Goal: Task Accomplishment & Management: Manage account settings

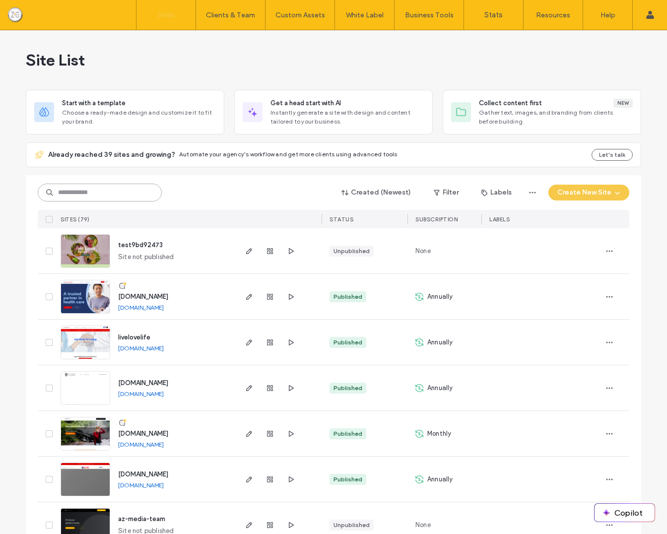
click at [106, 194] on input at bounding box center [100, 193] width 124 height 18
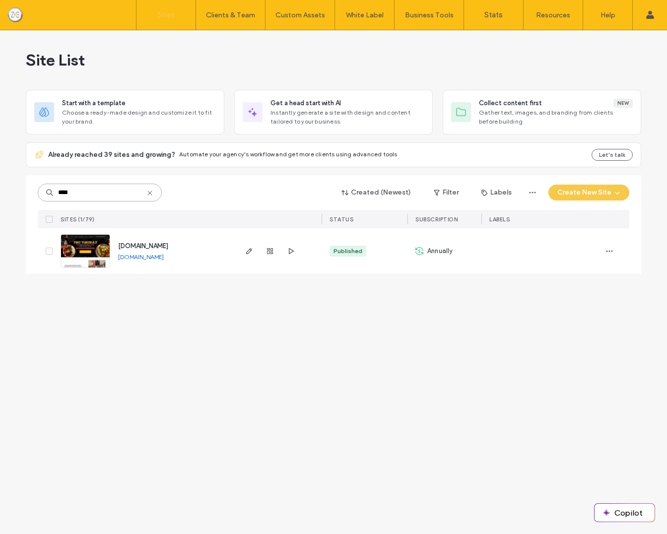
type input "****"
click at [84, 250] on img at bounding box center [85, 269] width 49 height 68
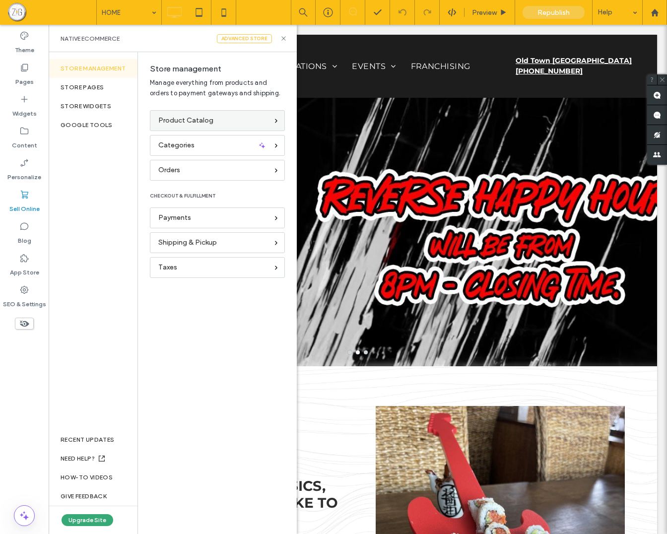
click at [229, 117] on div "Product Catalog" at bounding box center [213, 120] width 110 height 11
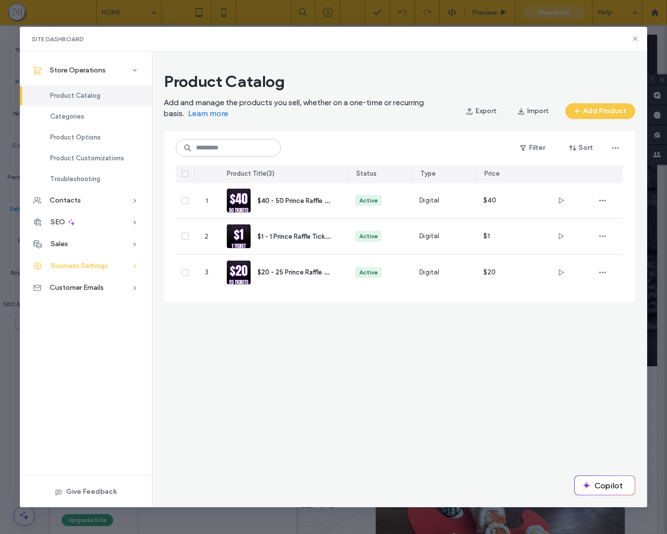
click at [93, 264] on span "Business Settings" at bounding box center [80, 266] width 58 height 8
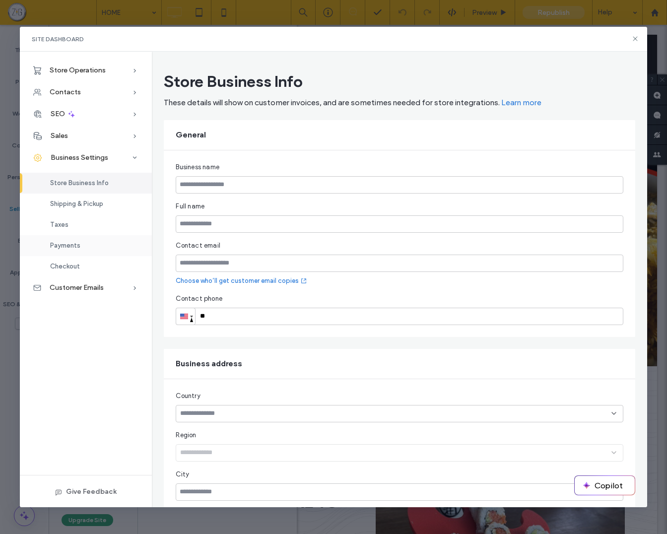
click at [67, 245] on span "Payments" at bounding box center [65, 245] width 30 height 7
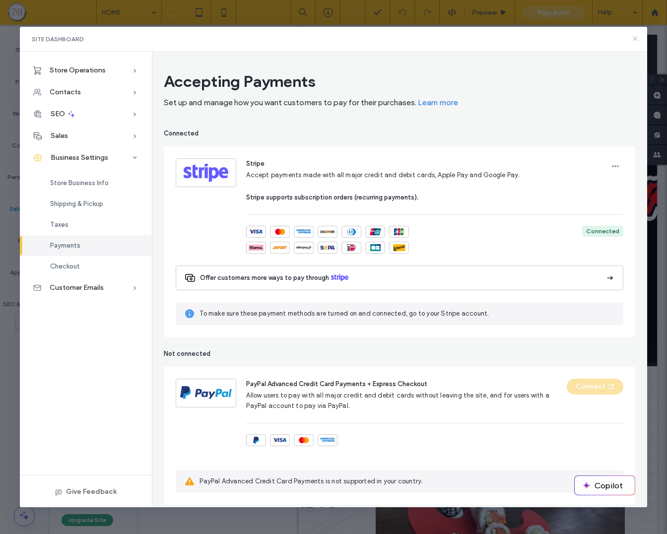
click at [634, 39] on icon at bounding box center [636, 39] width 8 height 8
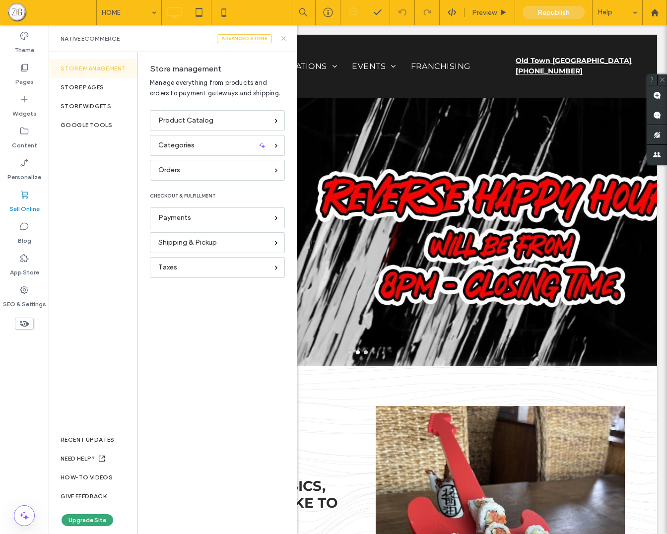
click at [283, 40] on icon at bounding box center [283, 38] width 7 height 7
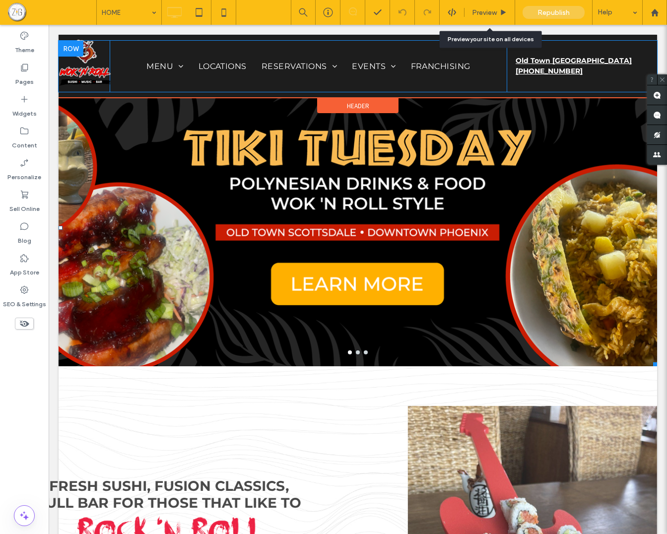
click at [386, 65] on span at bounding box center [391, 66] width 10 height 8
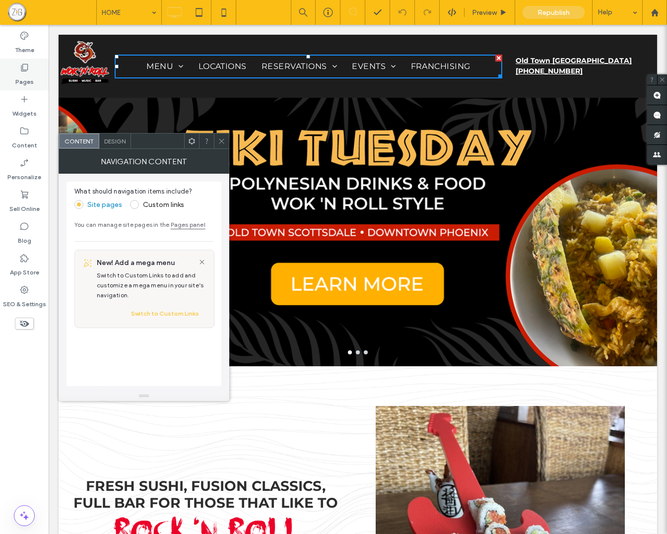
click at [20, 69] on icon at bounding box center [24, 68] width 10 height 10
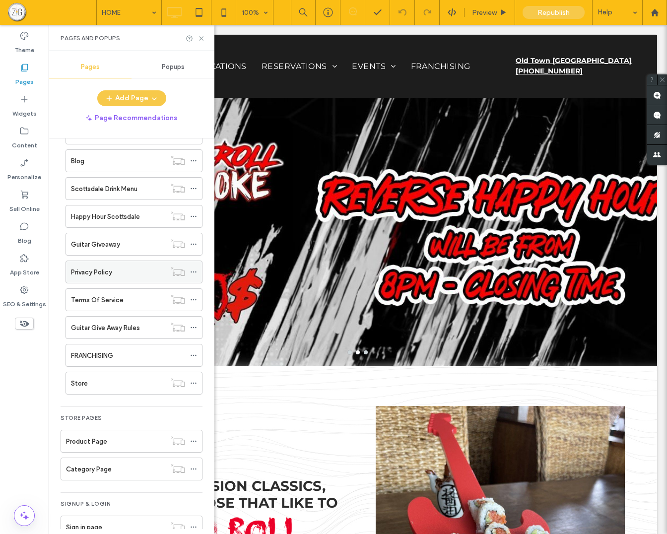
scroll to position [384, 0]
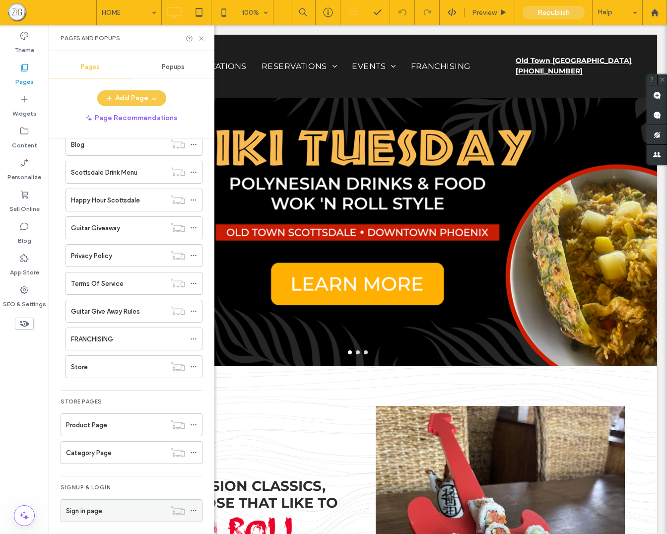
click at [86, 507] on label "Sign in page" at bounding box center [84, 511] width 36 height 17
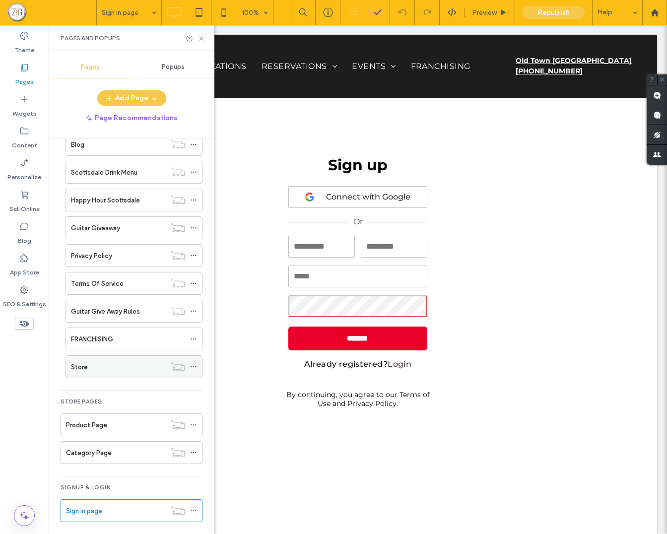
click at [137, 362] on div "Store" at bounding box center [118, 367] width 95 height 10
click at [204, 36] on icon at bounding box center [201, 38] width 7 height 7
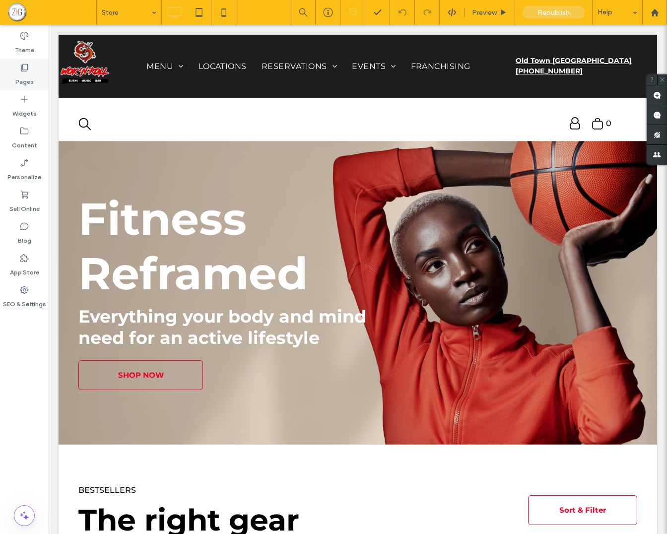
click at [30, 70] on div "Pages" at bounding box center [24, 75] width 49 height 32
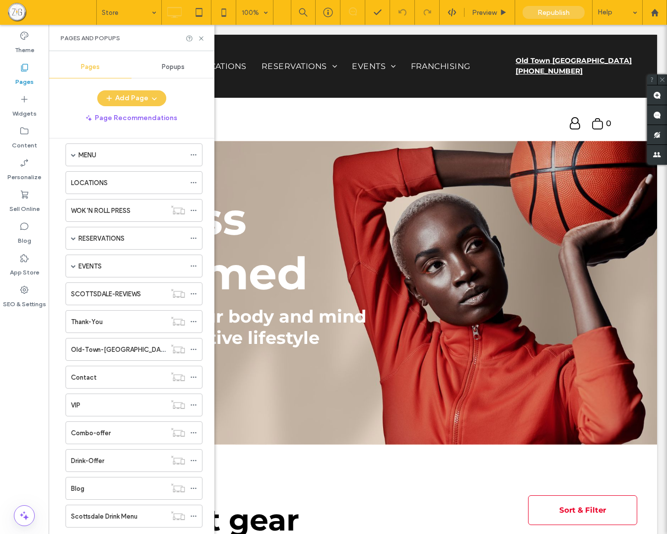
scroll to position [278, 0]
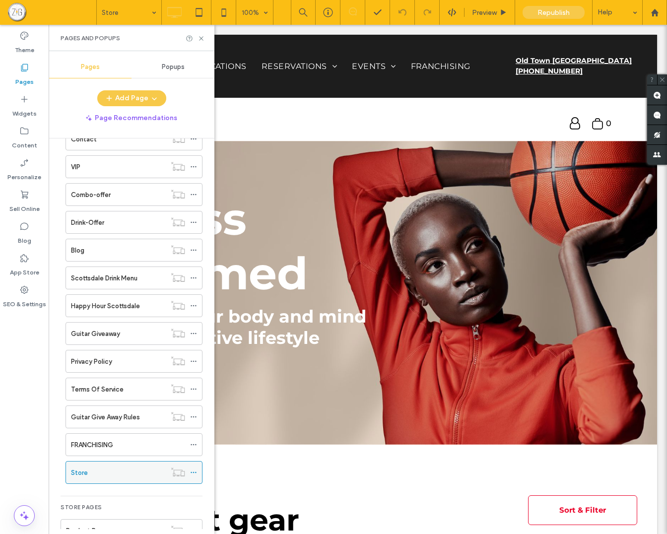
click at [196, 472] on use at bounding box center [193, 472] width 5 height 1
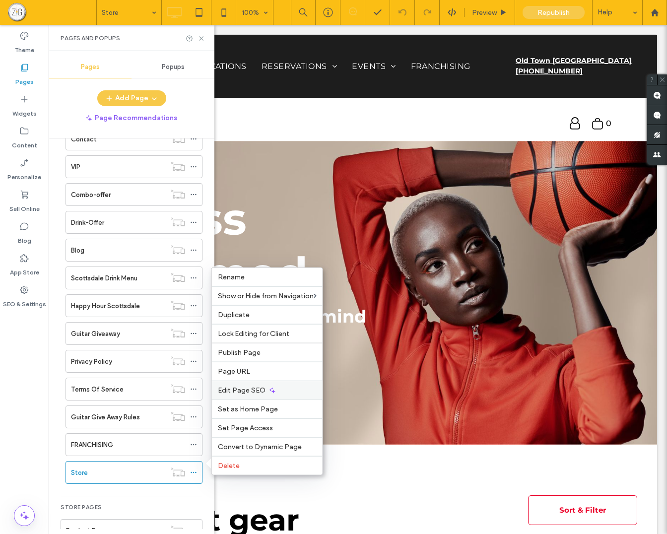
click at [252, 392] on span "Edit Page SEO" at bounding box center [242, 390] width 48 height 8
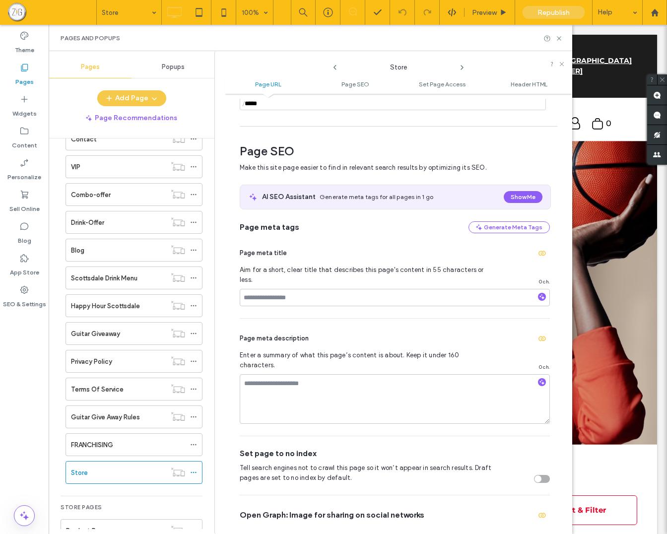
scroll to position [136, 0]
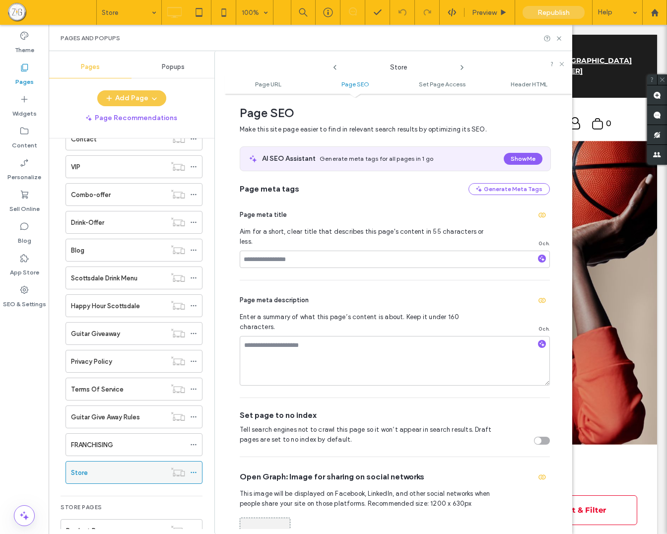
click at [195, 469] on icon at bounding box center [193, 472] width 7 height 7
click at [562, 39] on icon at bounding box center [559, 38] width 7 height 7
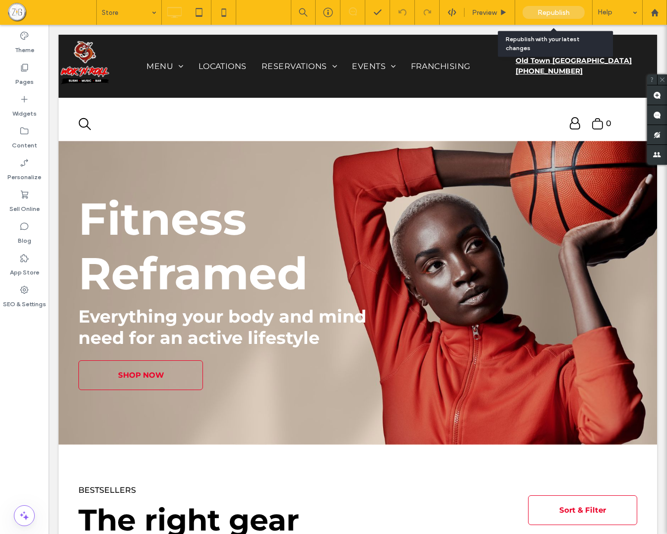
click at [556, 10] on span "Republish" at bounding box center [554, 12] width 32 height 8
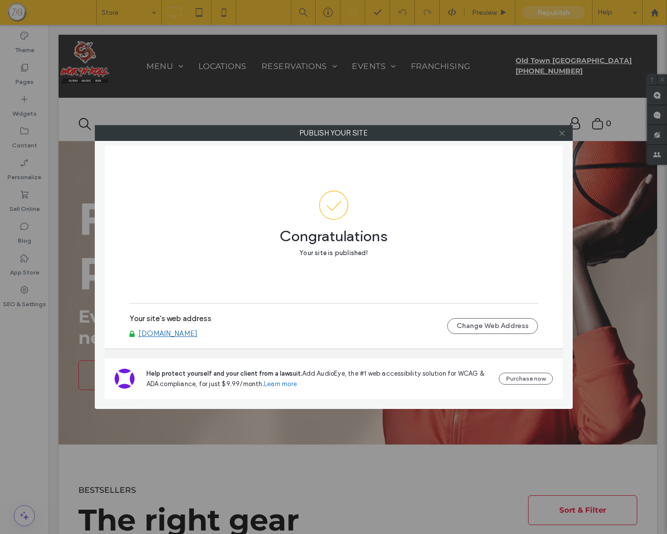
click at [561, 135] on icon at bounding box center [562, 133] width 7 height 7
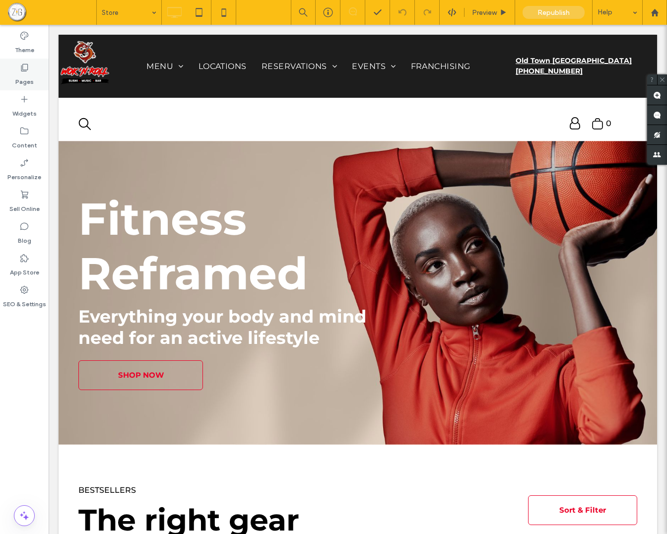
click at [24, 71] on icon at bounding box center [24, 68] width 10 height 10
click at [23, 70] on use at bounding box center [24, 67] width 7 height 7
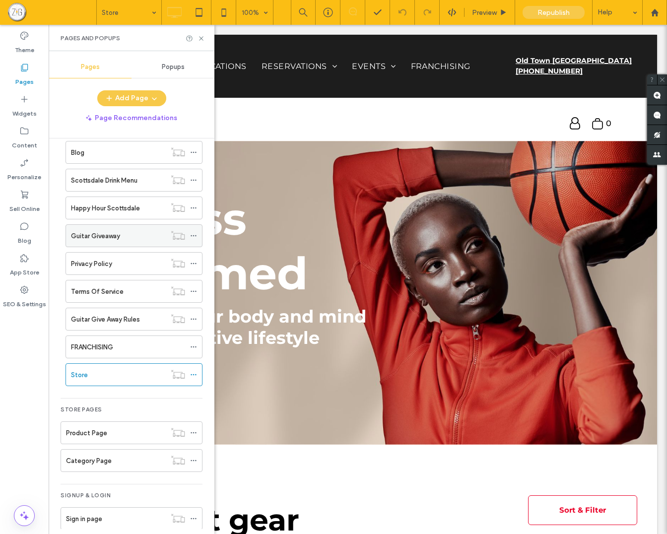
scroll to position [384, 0]
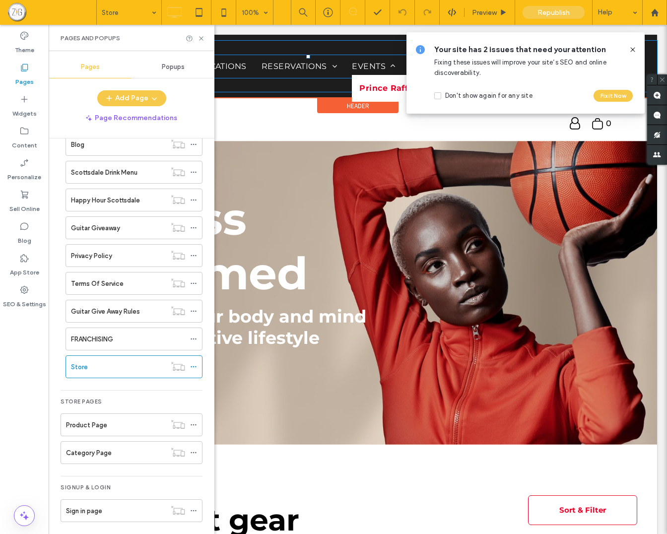
drag, startPoint x: 379, startPoint y: 88, endPoint x: 680, endPoint y: 73, distance: 301.8
click at [379, 88] on span "Prince Raffle" at bounding box center [388, 88] width 57 height 12
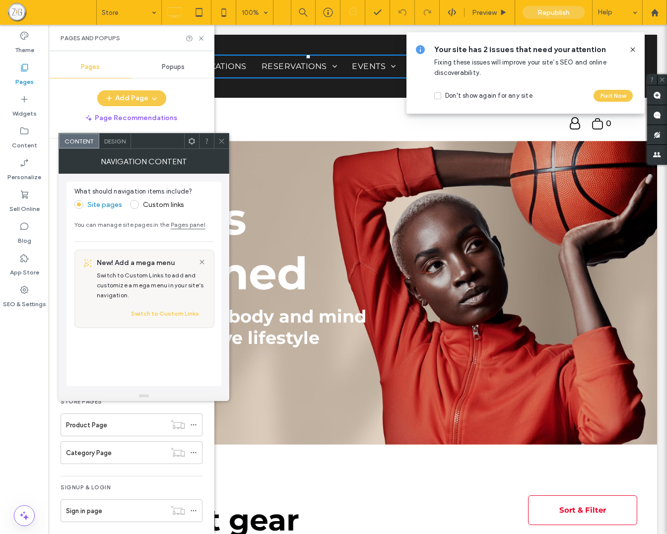
click at [632, 48] on use at bounding box center [633, 49] width 4 height 4
click at [480, 10] on span "Preview" at bounding box center [484, 12] width 25 height 8
click at [201, 40] on icon at bounding box center [201, 38] width 7 height 7
click at [222, 141] on div "Fitness Reframed Everything your body and mind need for an active lifestyle ﻿ S…" at bounding box center [358, 293] width 599 height 304
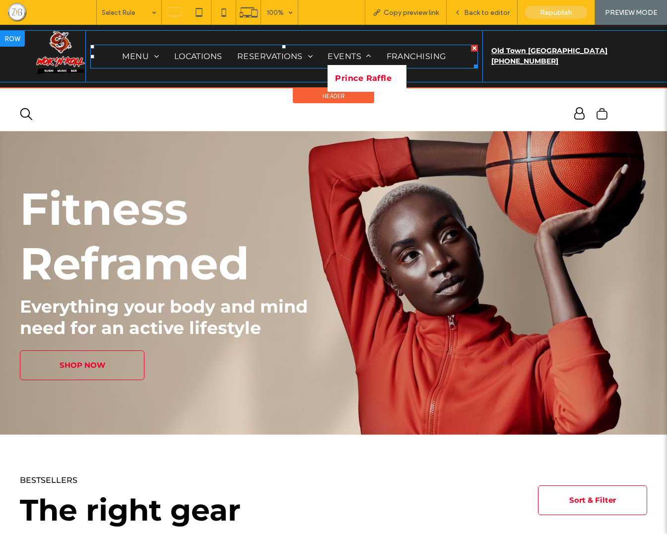
click at [356, 75] on span "Prince Raffle" at bounding box center [363, 79] width 57 height 12
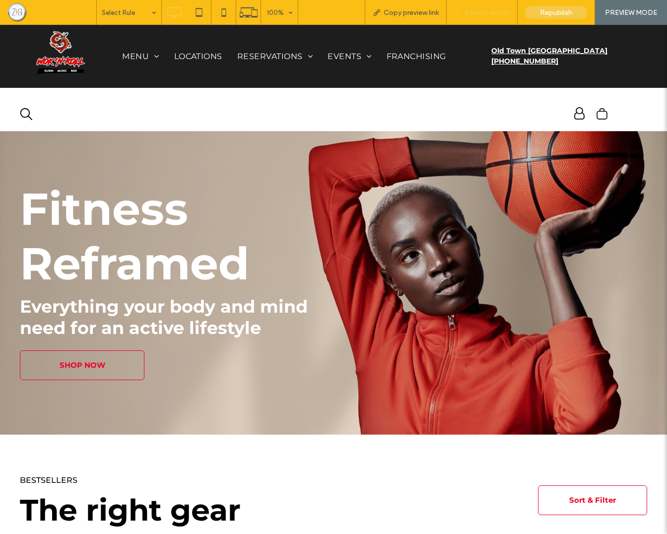
click at [473, 10] on span "Back to editor" at bounding box center [487, 12] width 46 height 8
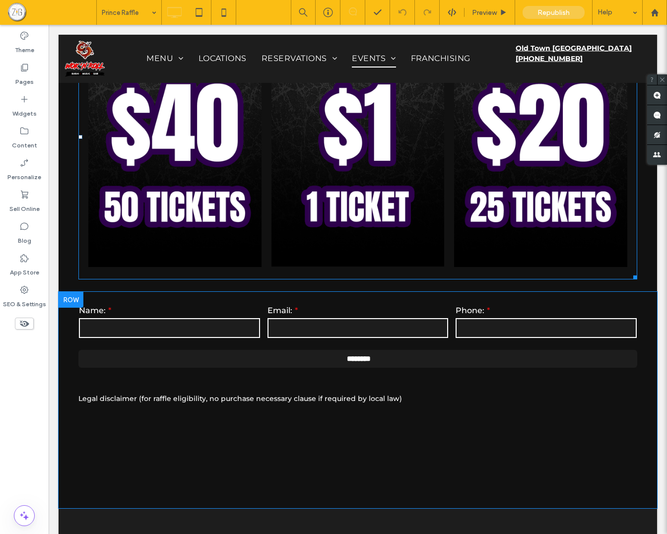
scroll to position [675, 0]
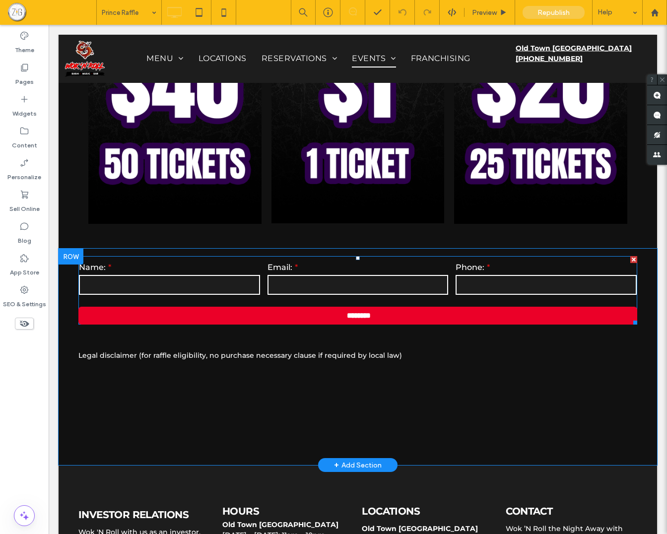
click at [631, 260] on div at bounding box center [634, 259] width 7 height 7
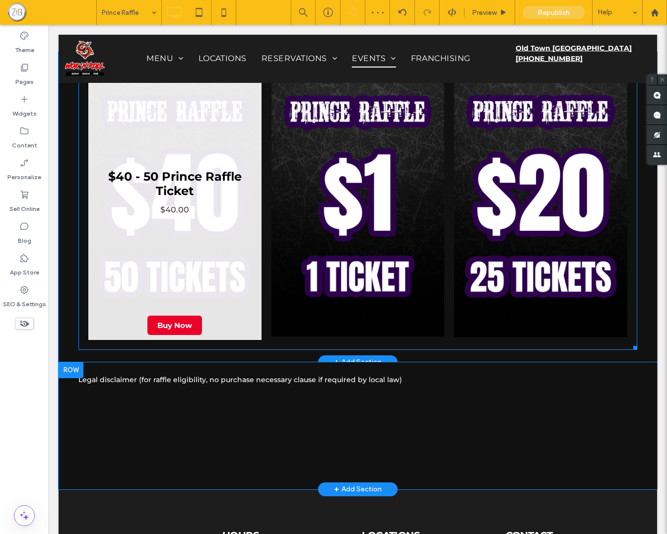
scroll to position [509, 0]
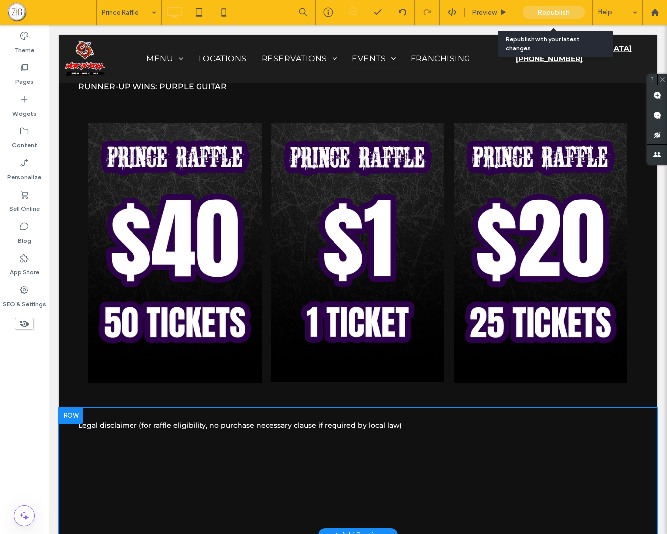
click at [546, 15] on span "Republish" at bounding box center [554, 12] width 32 height 8
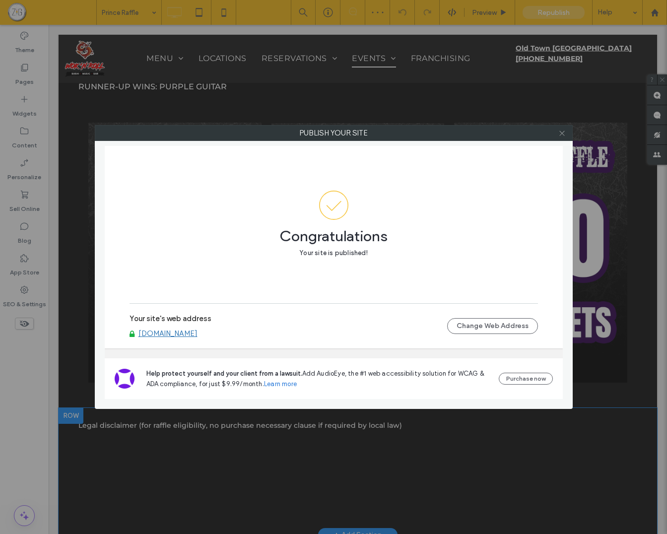
click at [562, 132] on icon at bounding box center [562, 133] width 7 height 7
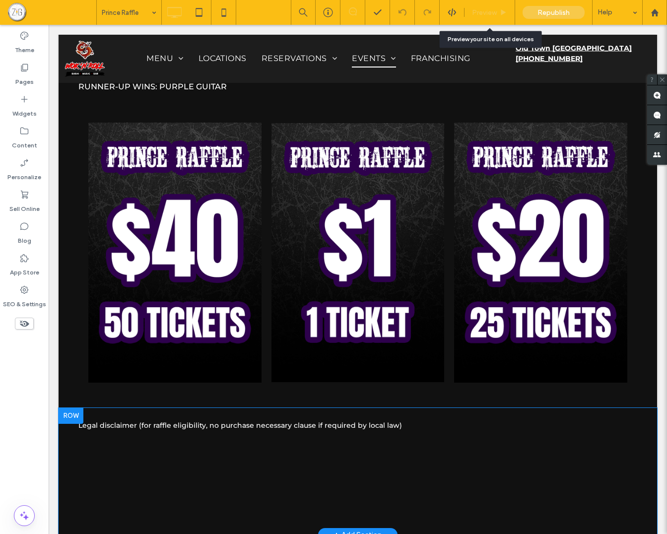
click at [485, 14] on span "Preview" at bounding box center [484, 12] width 25 height 8
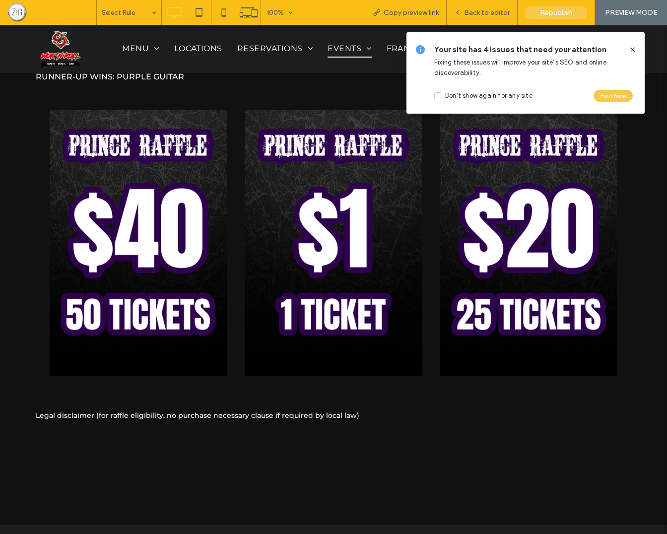
click at [634, 48] on icon at bounding box center [633, 50] width 8 height 8
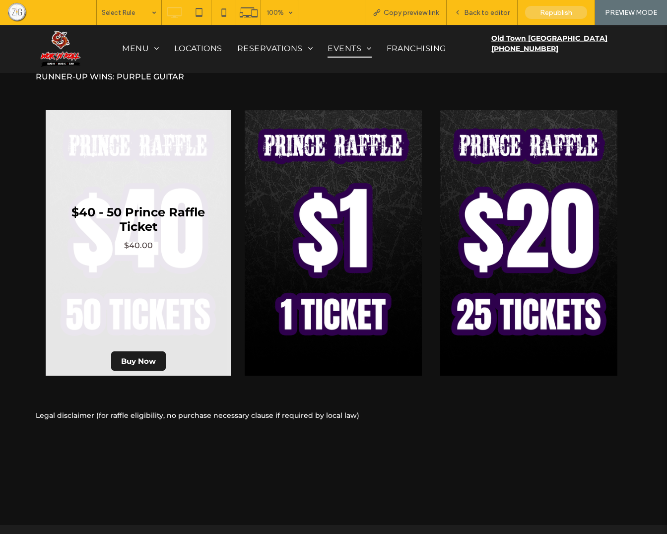
click at [132, 360] on span "Buy Now" at bounding box center [138, 361] width 55 height 19
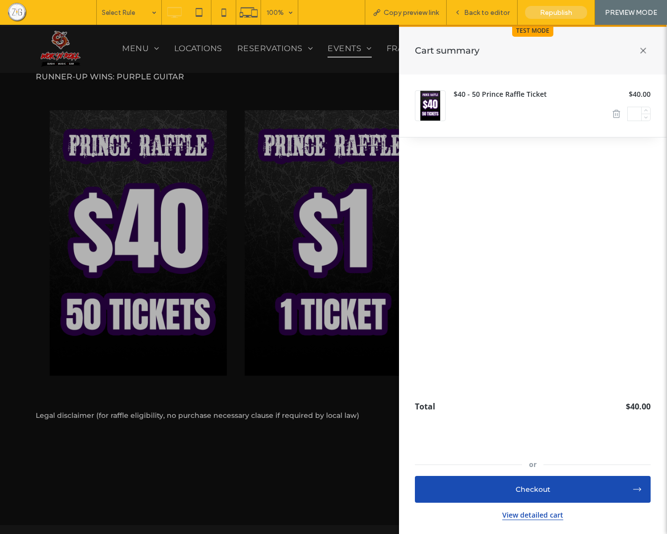
click at [644, 49] on icon at bounding box center [643, 50] width 21 height 21
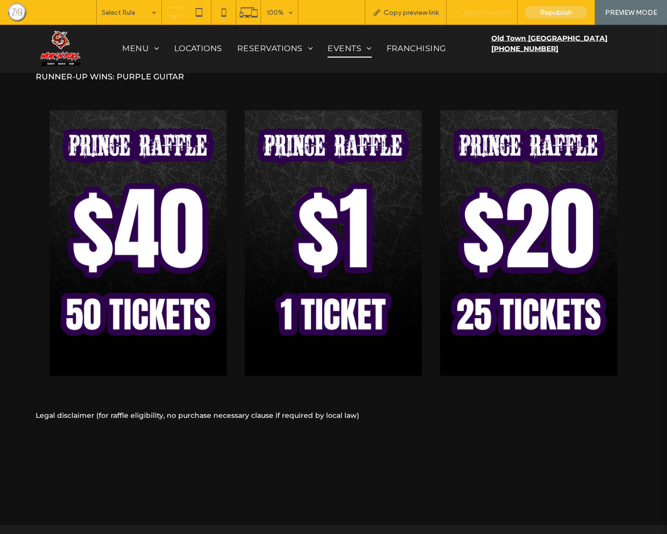
drag, startPoint x: 473, startPoint y: 9, endPoint x: 439, endPoint y: 211, distance: 204.5
click at [473, 9] on span "Back to editor" at bounding box center [487, 12] width 46 height 8
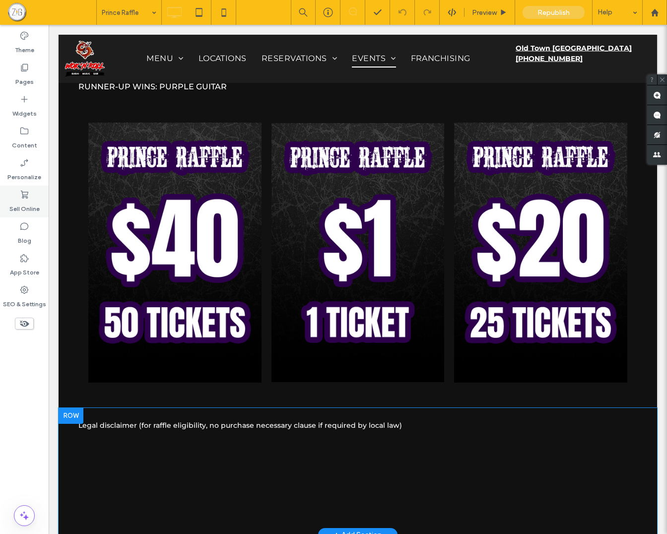
click at [22, 191] on icon at bounding box center [24, 195] width 10 height 10
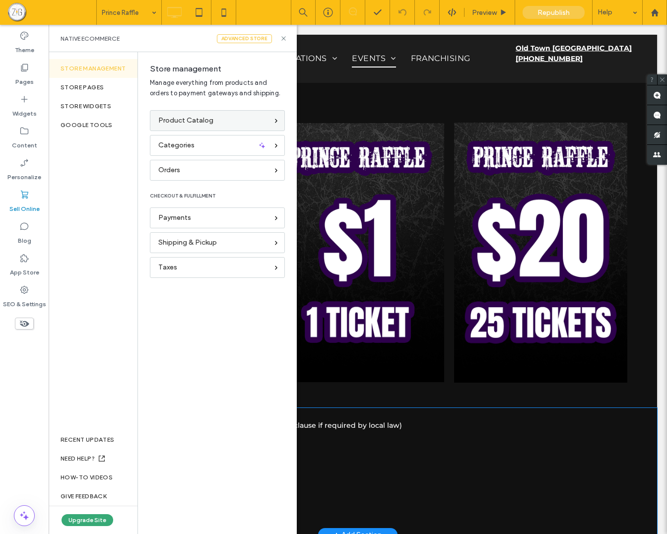
click at [222, 124] on div "Product Catalog" at bounding box center [213, 120] width 110 height 11
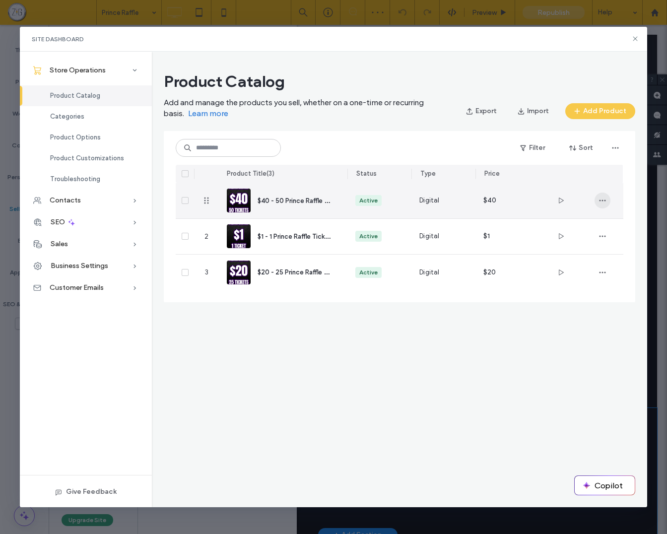
click at [605, 201] on use "button" at bounding box center [602, 200] width 6 height 1
click at [263, 199] on span "$40 - 50 Prince Raffle Ticket" at bounding box center [301, 200] width 86 height 9
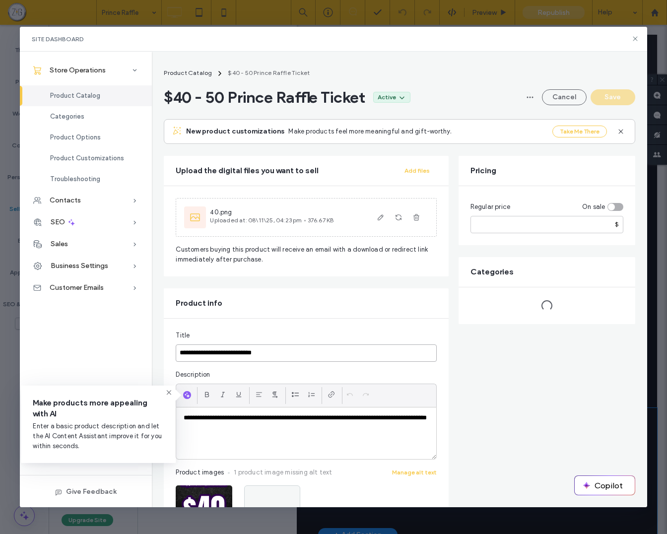
click at [205, 351] on input "**********" at bounding box center [306, 353] width 261 height 17
click at [264, 352] on input "**********" at bounding box center [306, 353] width 261 height 17
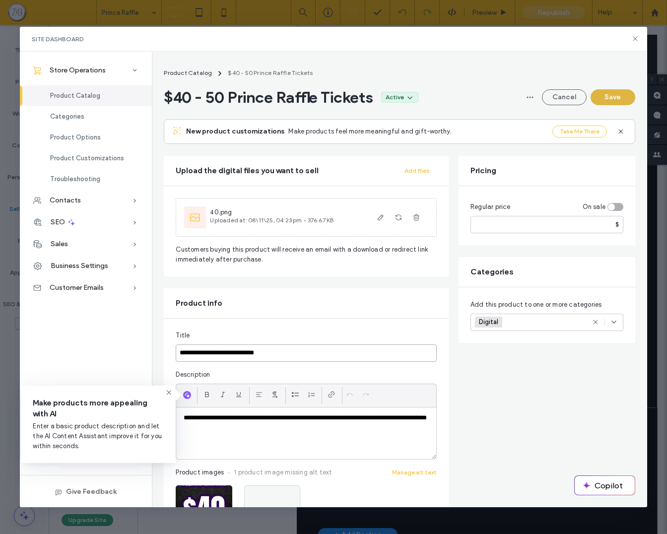
type input "**********"
click at [610, 99] on button "Save" at bounding box center [613, 97] width 45 height 16
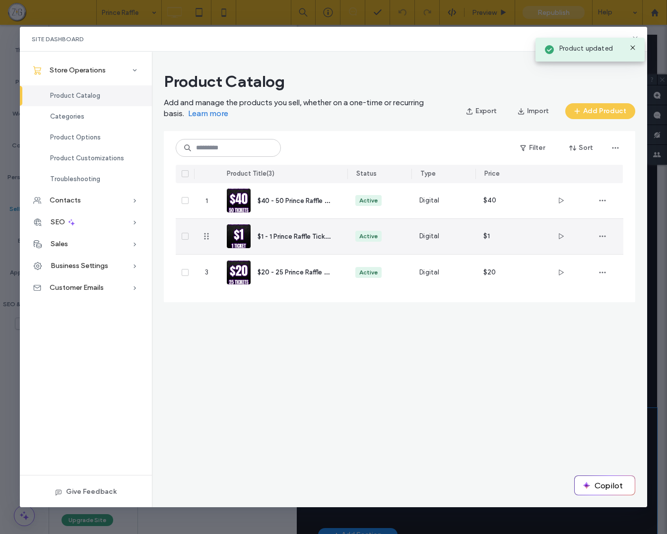
click at [289, 237] on span "$1 - 1 Prince Raffle Ticket" at bounding box center [295, 235] width 74 height 9
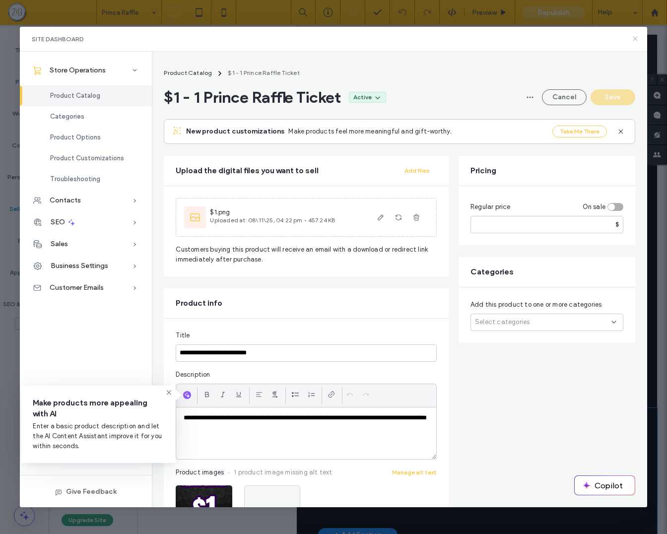
click at [635, 38] on icon at bounding box center [636, 39] width 8 height 8
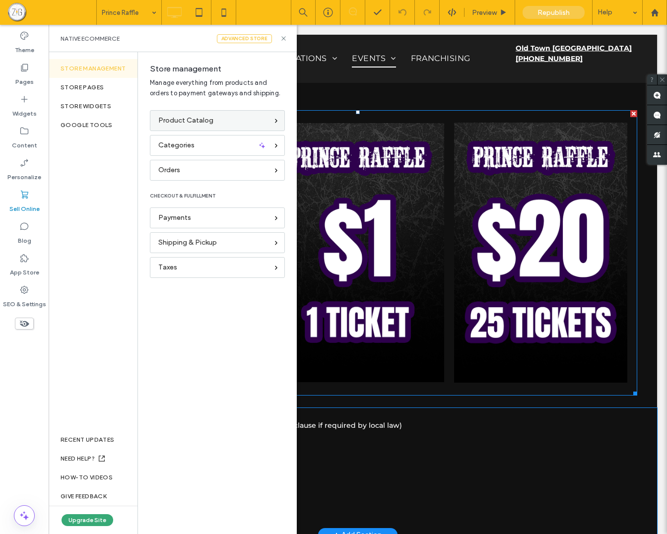
click at [199, 115] on span "Product Catalog" at bounding box center [185, 120] width 55 height 11
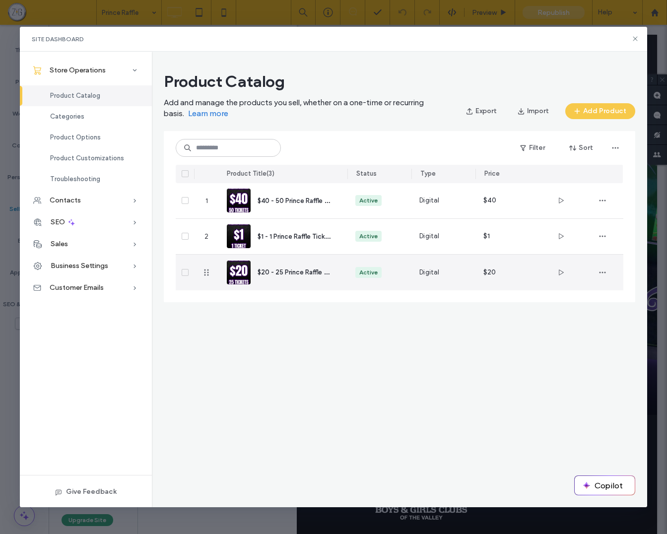
click at [246, 273] on img at bounding box center [239, 273] width 24 height 24
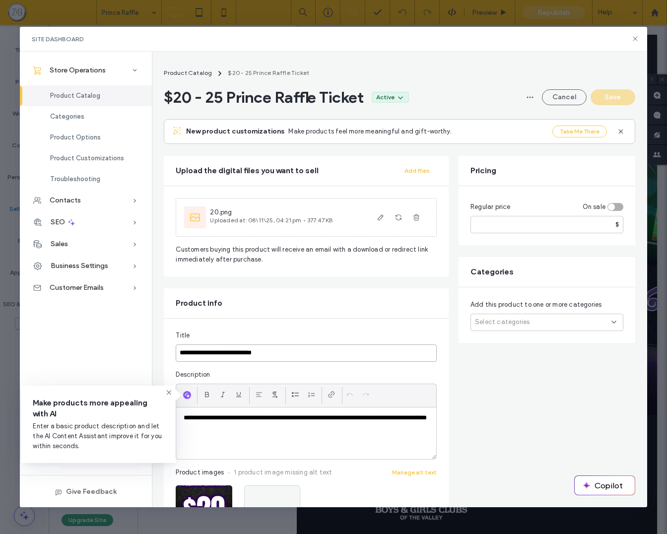
click at [267, 353] on input "**********" at bounding box center [306, 353] width 261 height 17
type input "**********"
click at [609, 95] on button "Save" at bounding box center [613, 97] width 45 height 16
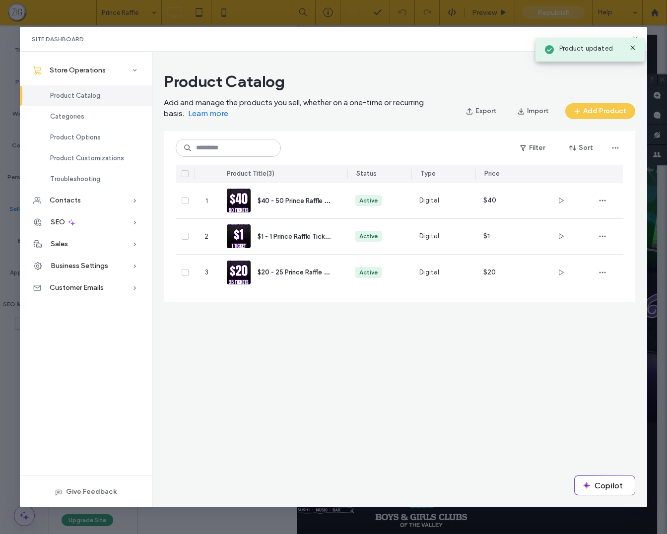
click at [633, 44] on icon at bounding box center [633, 48] width 8 height 8
click at [634, 39] on icon at bounding box center [636, 39] width 8 height 8
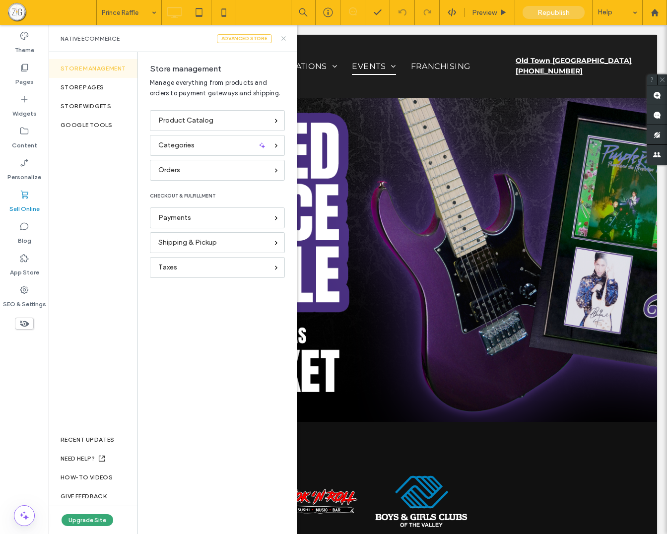
click at [284, 38] on use at bounding box center [284, 38] width 4 height 4
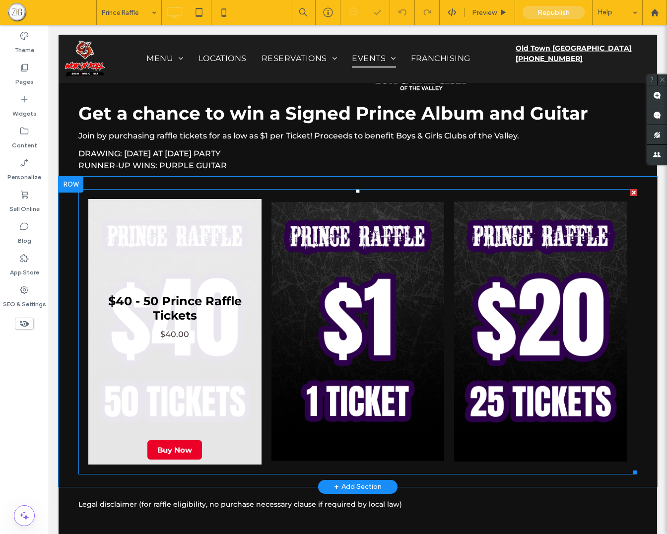
scroll to position [430, 0]
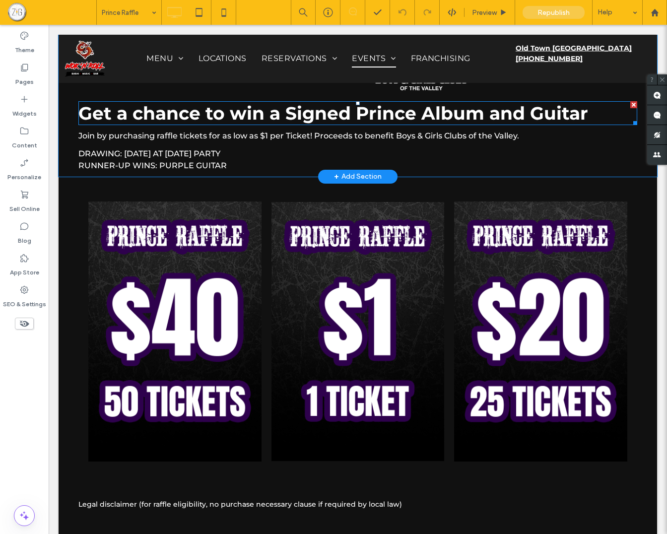
click at [511, 115] on span "Get a chance to win a Signed Prince Album and Guitar" at bounding box center [333, 113] width 510 height 22
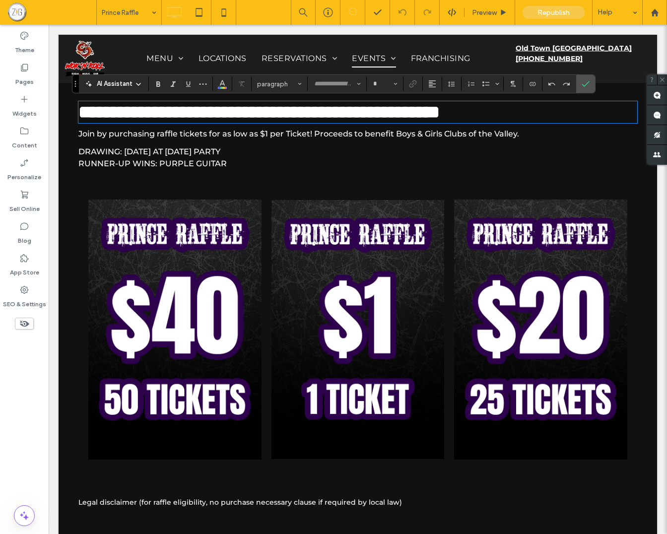
click at [440, 111] on span "**********" at bounding box center [259, 112] width 362 height 18
type input "**********"
type input "**"
click at [587, 83] on use "Confirm" at bounding box center [587, 84] width 8 height 6
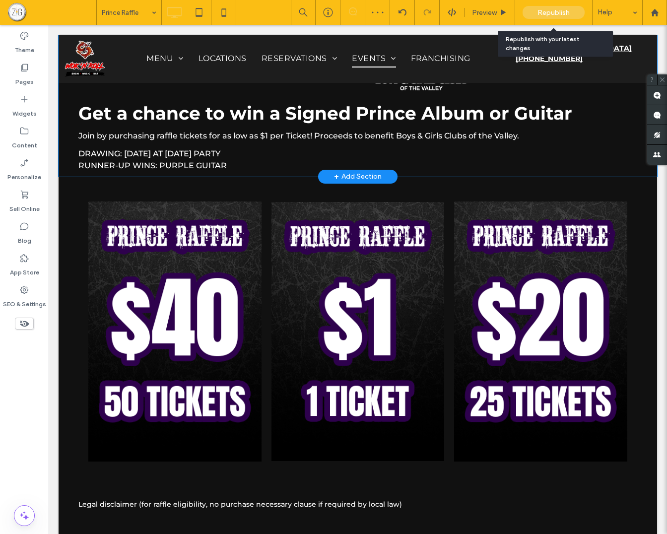
click at [560, 12] on span "Republish" at bounding box center [554, 12] width 32 height 8
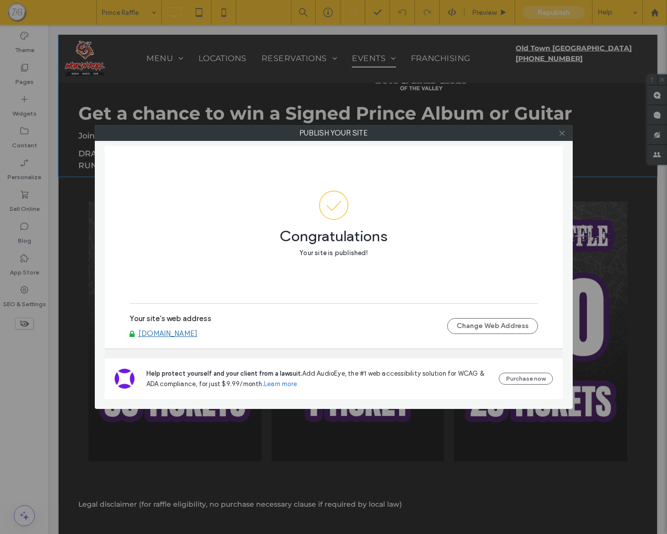
click at [564, 129] on span at bounding box center [562, 133] width 7 height 15
